Goal: Obtain resource: Obtain resource

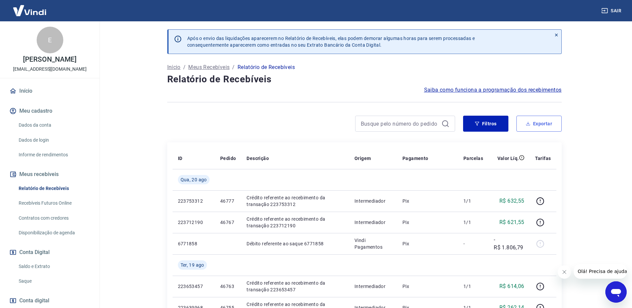
click at [535, 123] on button "Exportar" at bounding box center [538, 124] width 45 height 16
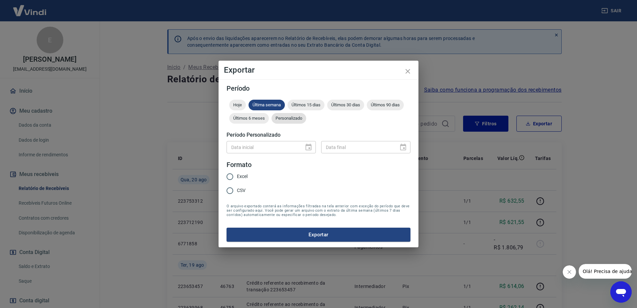
click at [297, 120] on span "Personalizado" at bounding box center [288, 118] width 35 height 5
click at [309, 147] on icon "Choose date" at bounding box center [308, 147] width 8 height 8
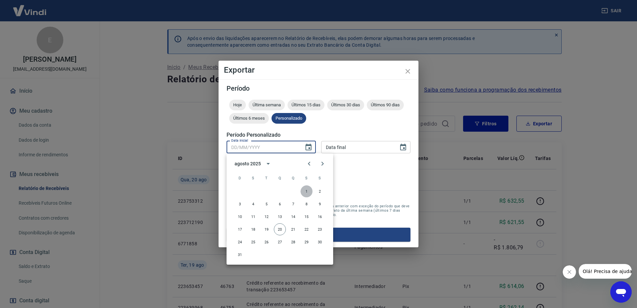
click at [306, 190] on button "1" at bounding box center [306, 191] width 12 height 12
type input "[DATE]"
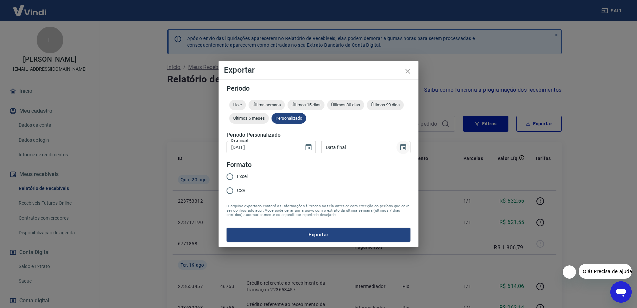
click at [405, 146] on icon "Choose date" at bounding box center [403, 147] width 6 height 7
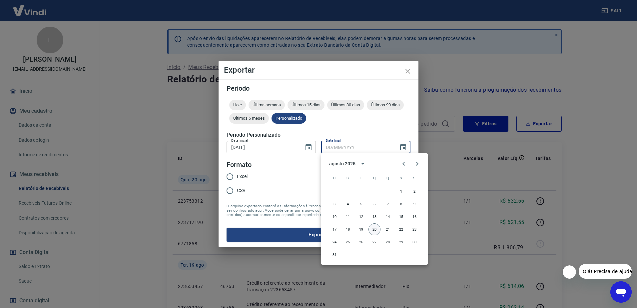
click at [373, 228] on button "20" at bounding box center [374, 229] width 12 height 12
type input "[DATE]"
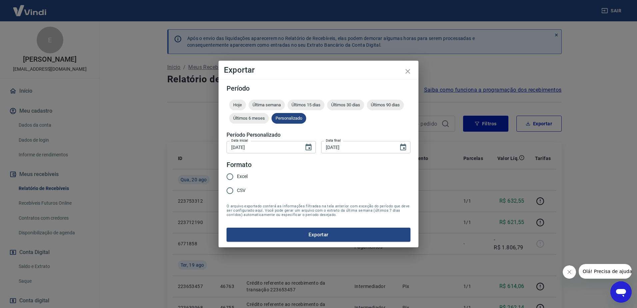
click at [241, 176] on span "Excel" at bounding box center [242, 176] width 11 height 7
click at [237, 176] on input "Excel" at bounding box center [230, 176] width 14 height 14
radio input "true"
click at [297, 232] on button "Exportar" at bounding box center [318, 234] width 184 height 14
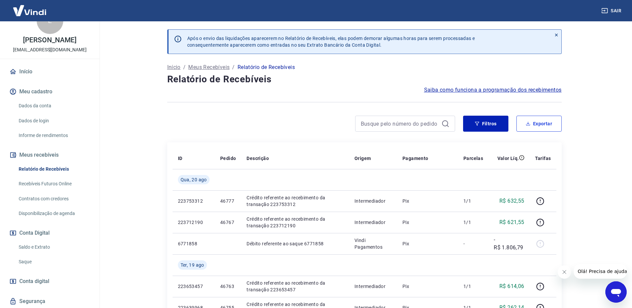
scroll to position [40, 0]
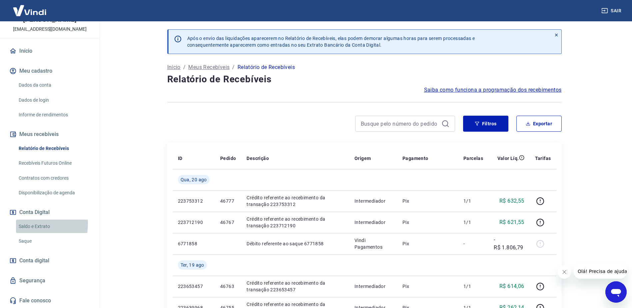
click at [37, 224] on link "Saldo e Extrato" at bounding box center [54, 226] width 76 height 14
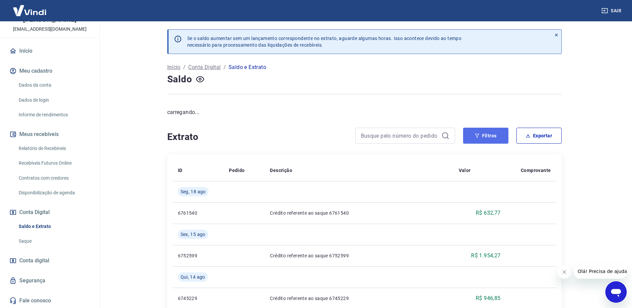
click at [492, 133] on button "Filtros" at bounding box center [485, 136] width 45 height 16
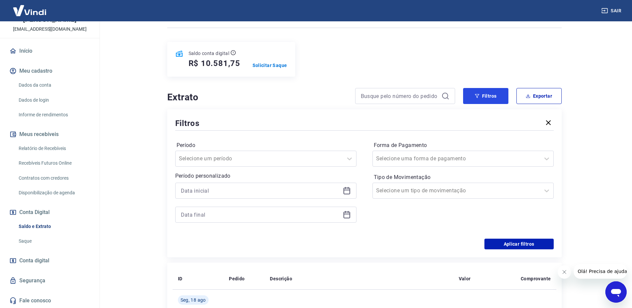
scroll to position [67, 0]
click at [343, 186] on icon at bounding box center [347, 190] width 8 height 8
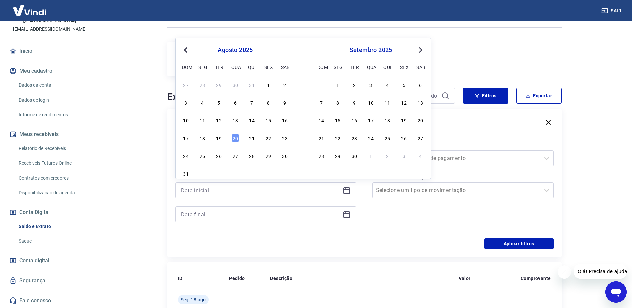
click at [263, 85] on div "27 28 29 30 31 1 2" at bounding box center [235, 85] width 109 height 10
click at [265, 85] on div "1" at bounding box center [268, 85] width 8 height 8
type input "[DATE]"
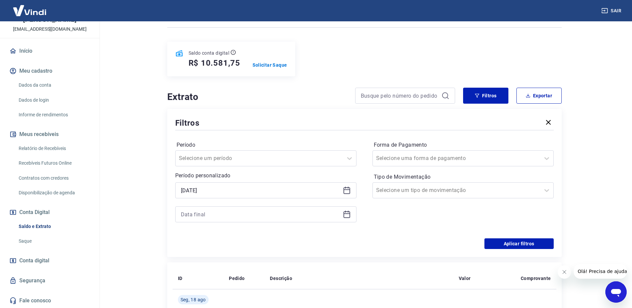
click at [347, 214] on icon at bounding box center [347, 214] width 8 height 8
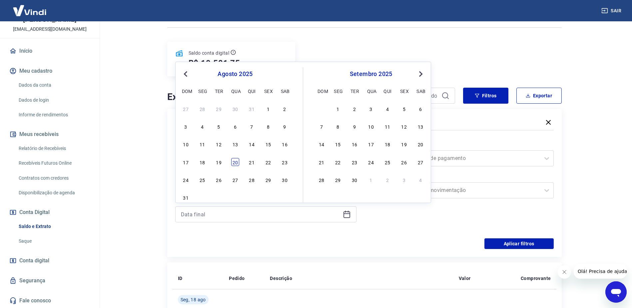
click at [236, 161] on div "20" at bounding box center [235, 162] width 8 height 8
type input "[DATE]"
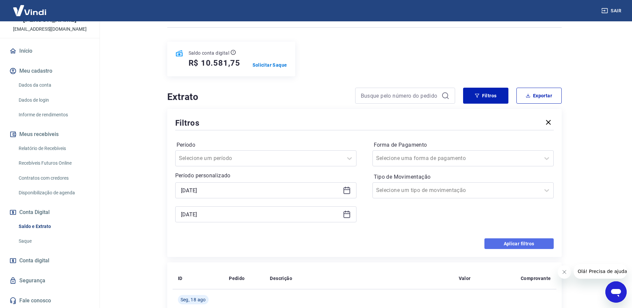
click at [509, 243] on button "Aplicar filtros" at bounding box center [518, 243] width 69 height 11
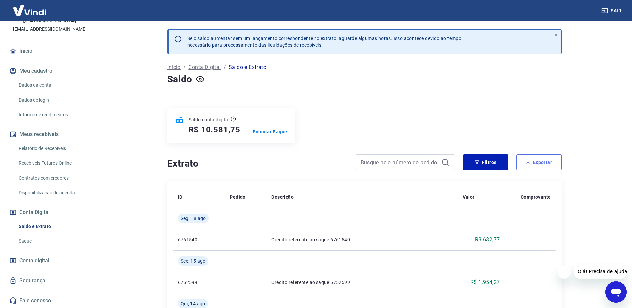
click at [540, 166] on button "Exportar" at bounding box center [538, 162] width 45 height 16
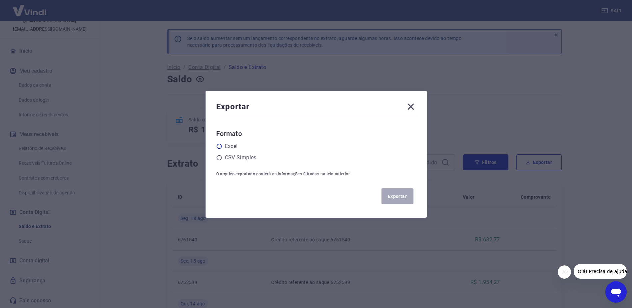
click at [237, 143] on label "Excel" at bounding box center [231, 146] width 13 height 8
click at [0, 0] on input "radio" at bounding box center [0, 0] width 0 height 0
click at [395, 192] on button "Exportar" at bounding box center [397, 196] width 32 height 16
